Goal: Task Accomplishment & Management: Manage account settings

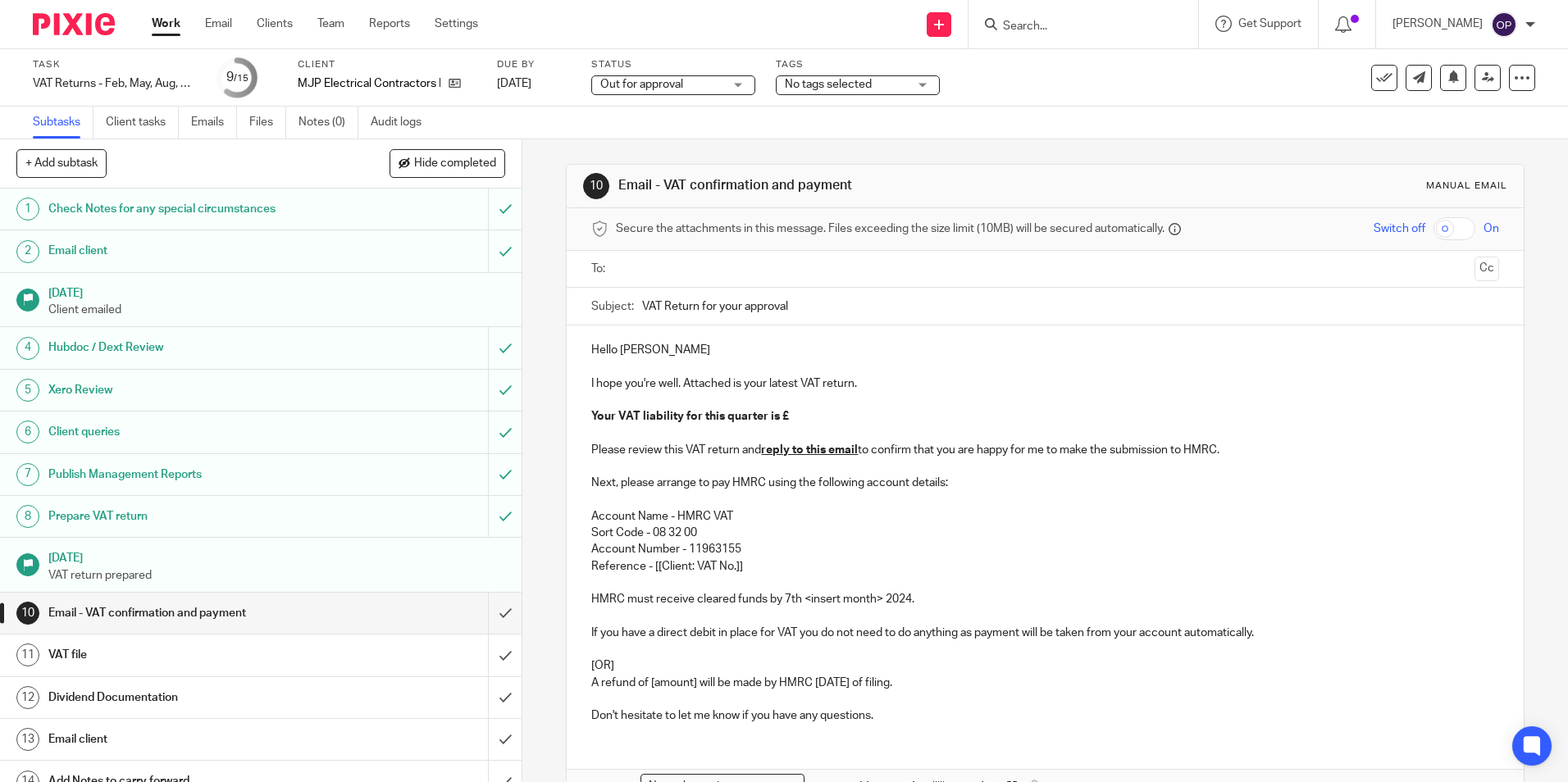
click at [1046, 36] on div at bounding box center [1083, 24] width 230 height 48
click at [1045, 27] on input "Search" at bounding box center [1075, 26] width 148 height 14
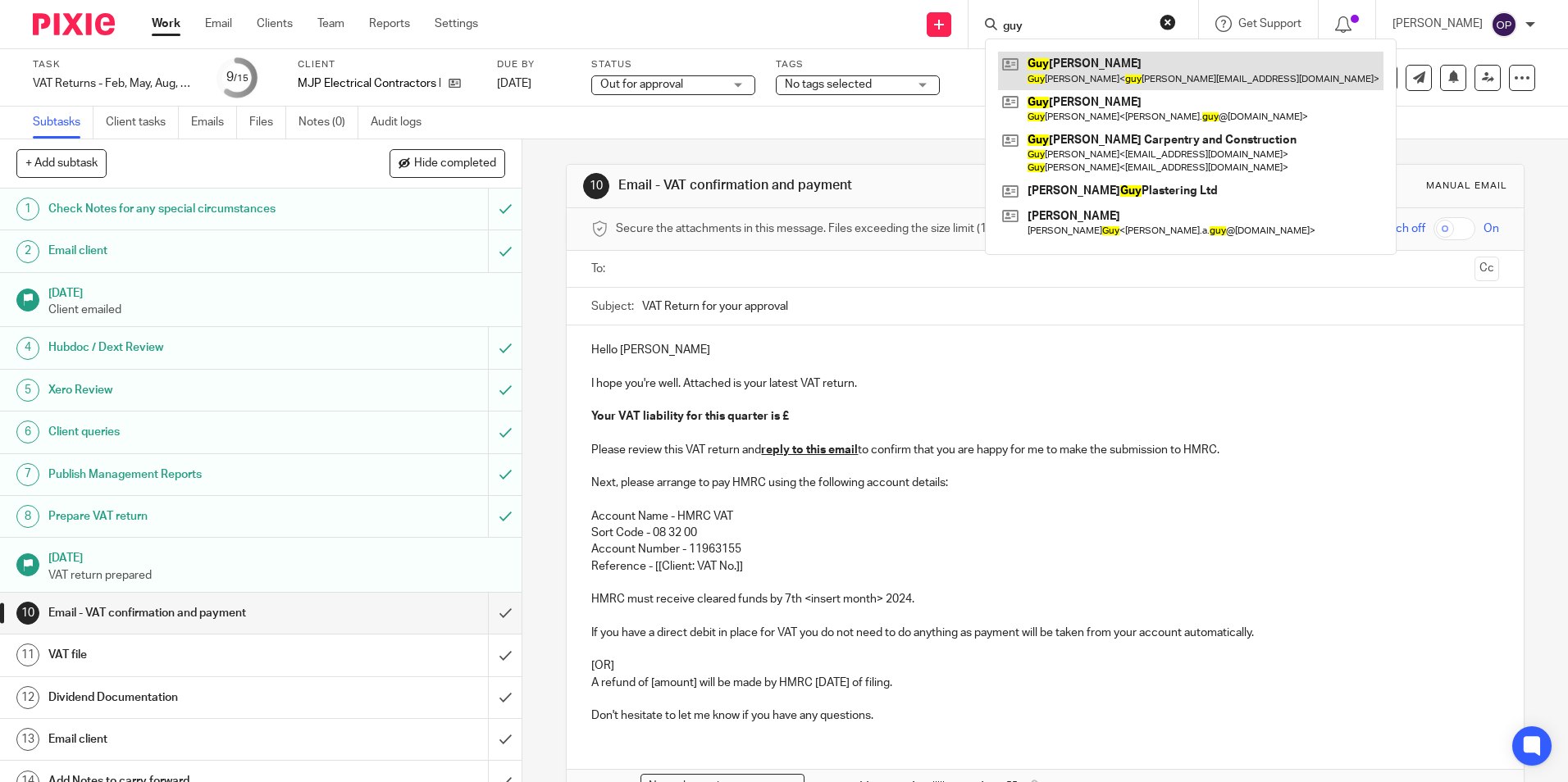
type input "guy"
click at [1081, 65] on link at bounding box center [1190, 71] width 385 height 37
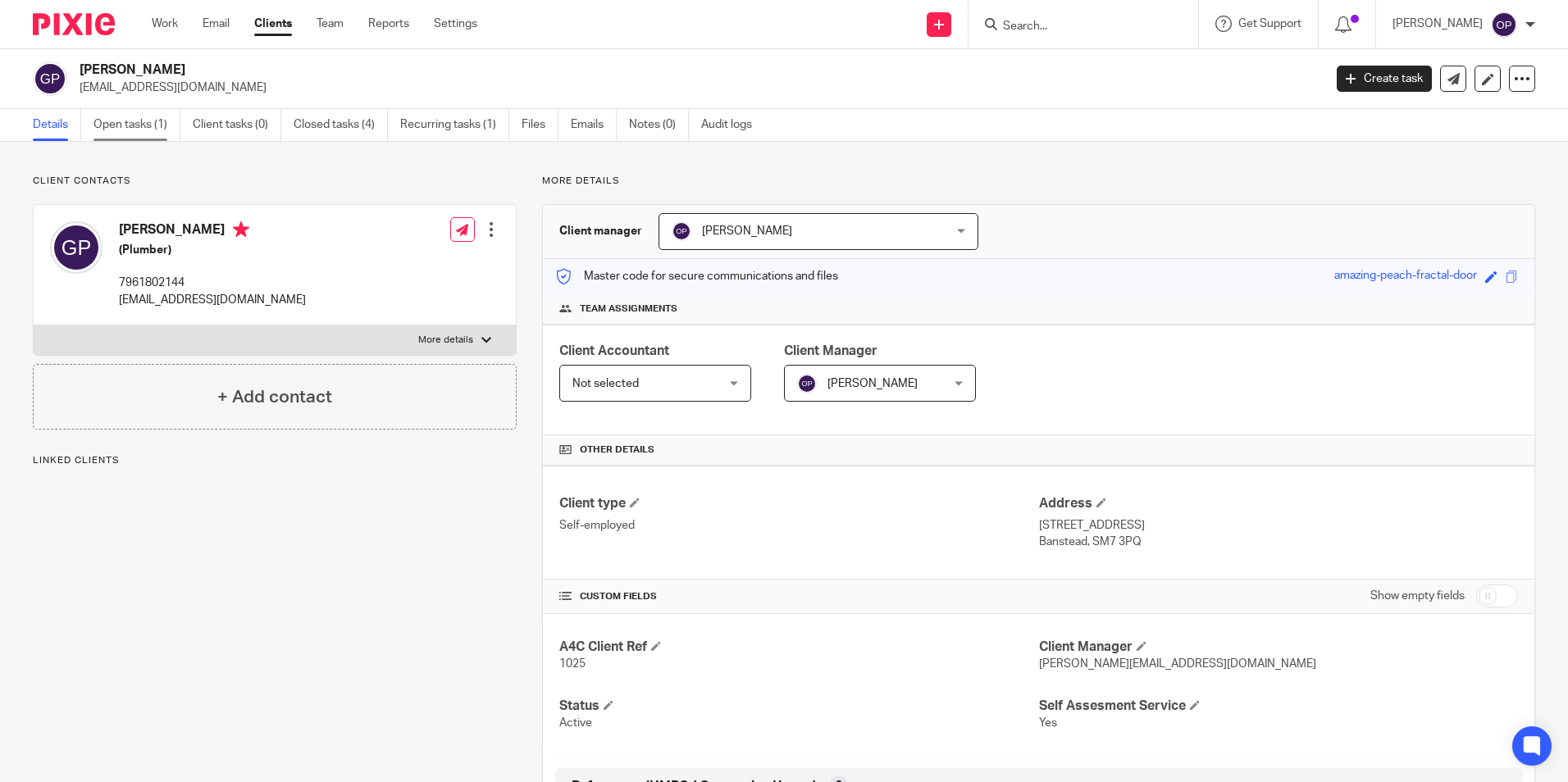
click at [141, 121] on link "Open tasks (1)" at bounding box center [137, 125] width 87 height 32
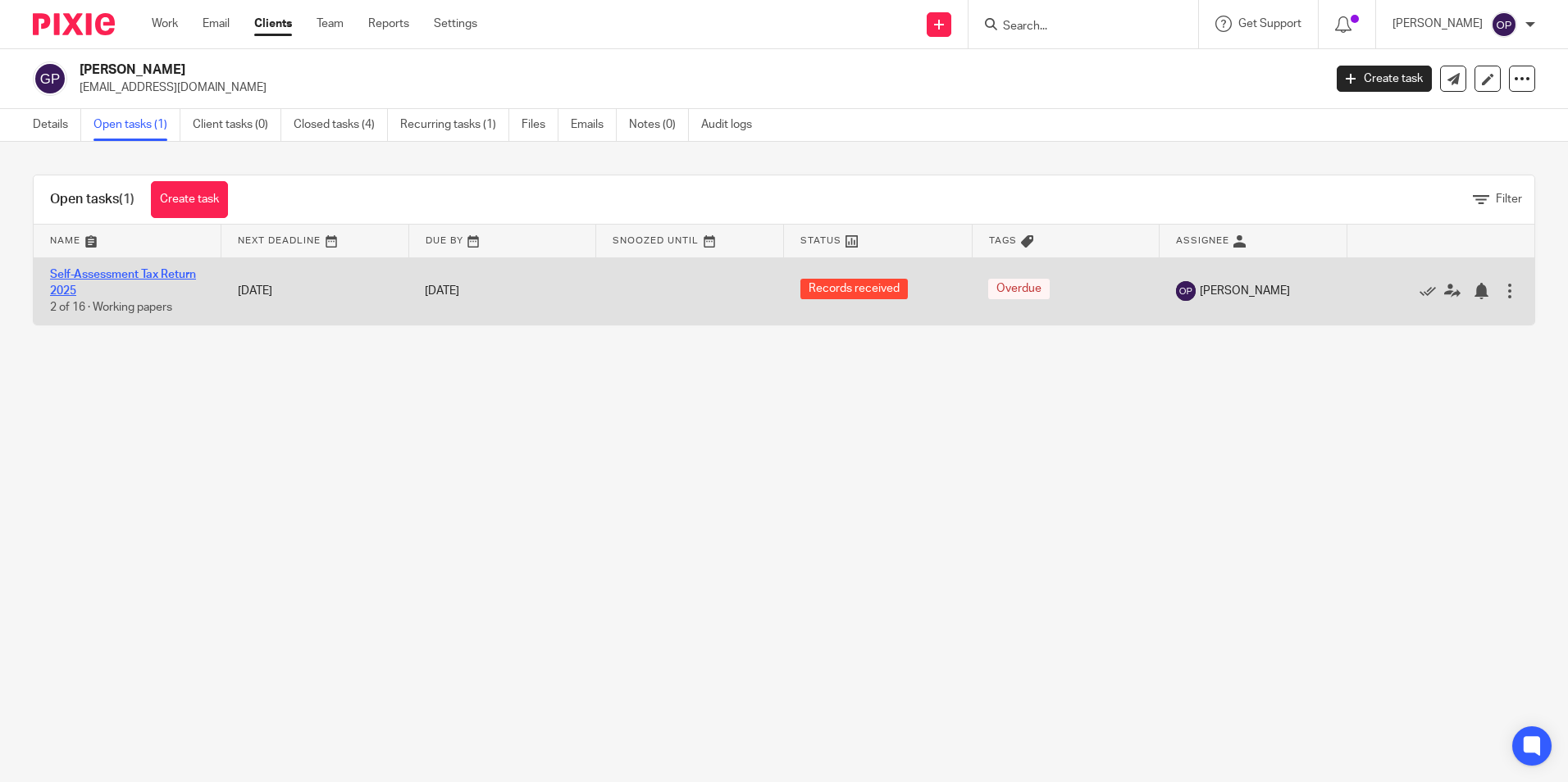
click at [134, 274] on link "Self-Assessment Tax Return 2025" at bounding box center [123, 282] width 146 height 28
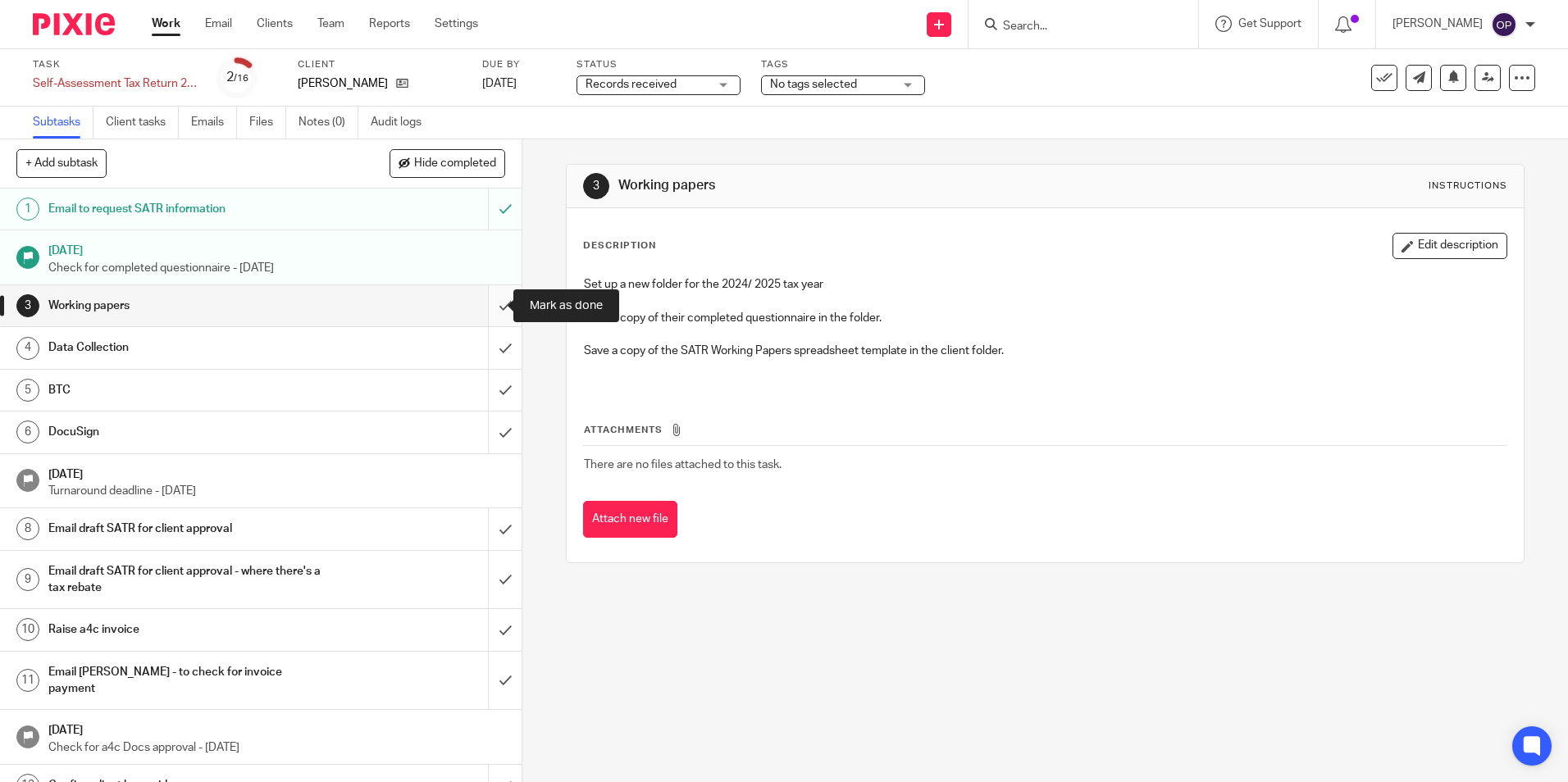
click at [480, 309] on input "submit" at bounding box center [260, 306] width 521 height 41
drag, startPoint x: 477, startPoint y: 359, endPoint x: 484, endPoint y: 397, distance: 38.6
click at [477, 360] on input "submit" at bounding box center [260, 348] width 521 height 41
click at [485, 399] on input "submit" at bounding box center [260, 390] width 521 height 41
click at [491, 439] on input "submit" at bounding box center [260, 432] width 521 height 41
